Goal: Task Accomplishment & Management: Manage account settings

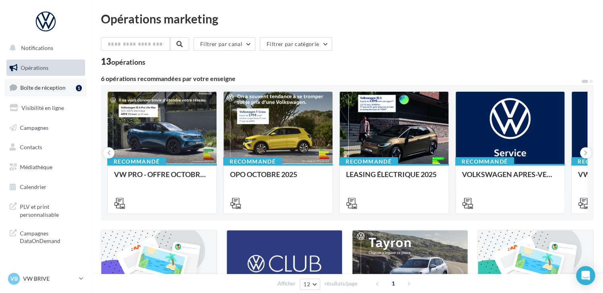
click at [43, 85] on span "Boîte de réception" at bounding box center [42, 87] width 45 height 7
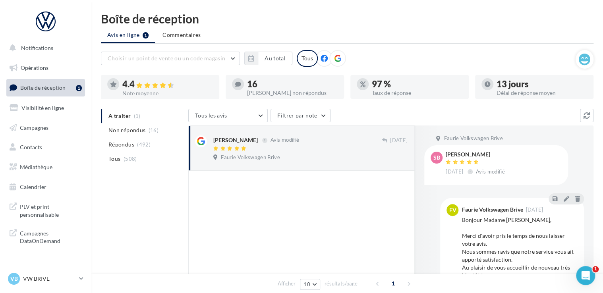
click at [477, 229] on div "Bonjour Madame [PERSON_NAME], Merci d'avoir pris le temps de nous laisser votre…" at bounding box center [519, 255] width 116 height 79
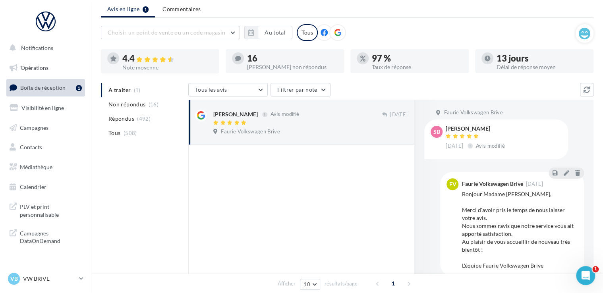
scroll to position [40, 0]
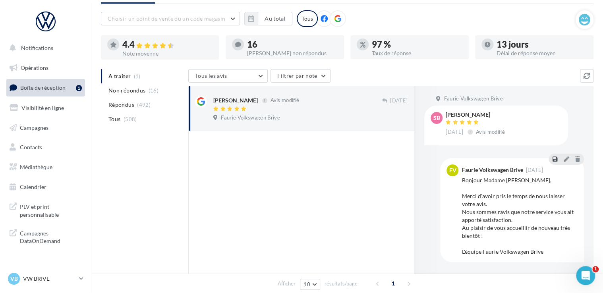
click at [555, 163] on button at bounding box center [555, 159] width 8 height 10
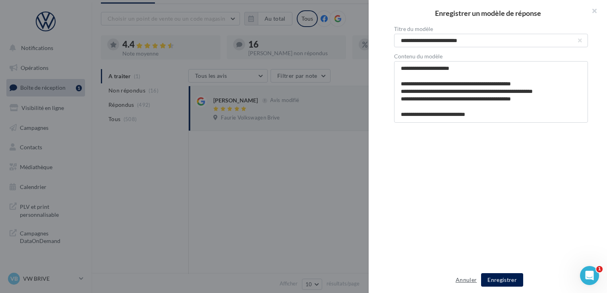
click at [456, 280] on button "Annuler" at bounding box center [465, 280] width 27 height 10
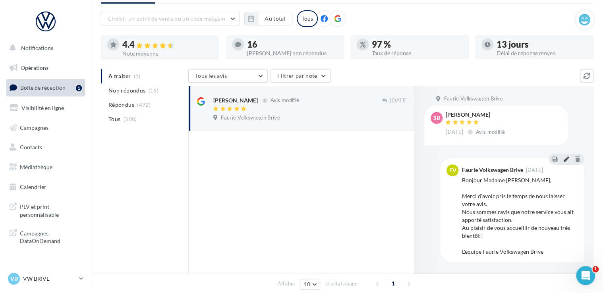
click at [562, 162] on button at bounding box center [566, 159] width 9 height 10
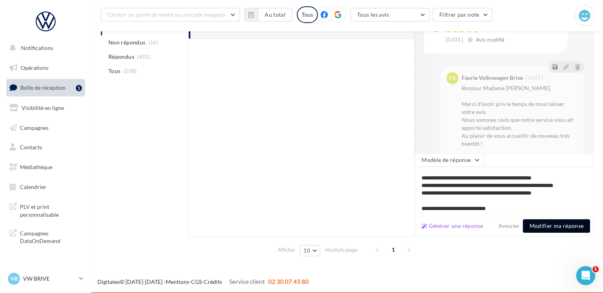
scroll to position [11, 0]
click at [541, 228] on button "Modifier ma réponse" at bounding box center [556, 226] width 67 height 14
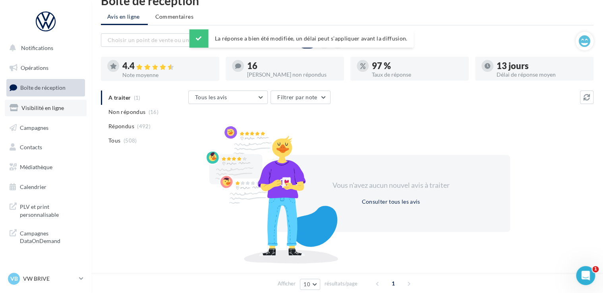
scroll to position [0, 0]
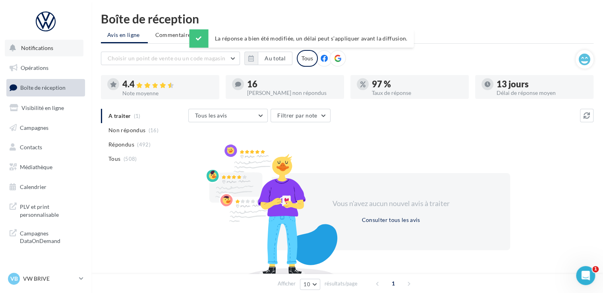
click at [37, 42] on button "Notifications" at bounding box center [44, 48] width 79 height 17
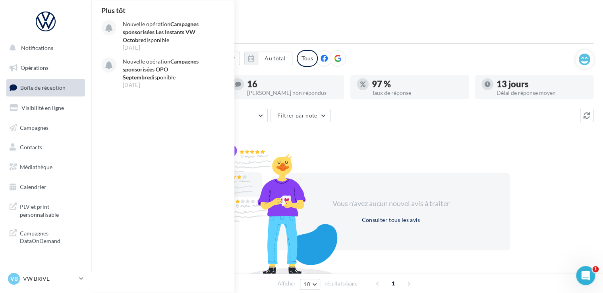
click at [47, 93] on link "Boîte de réception" at bounding box center [46, 87] width 82 height 17
